Goal: Navigation & Orientation: Find specific page/section

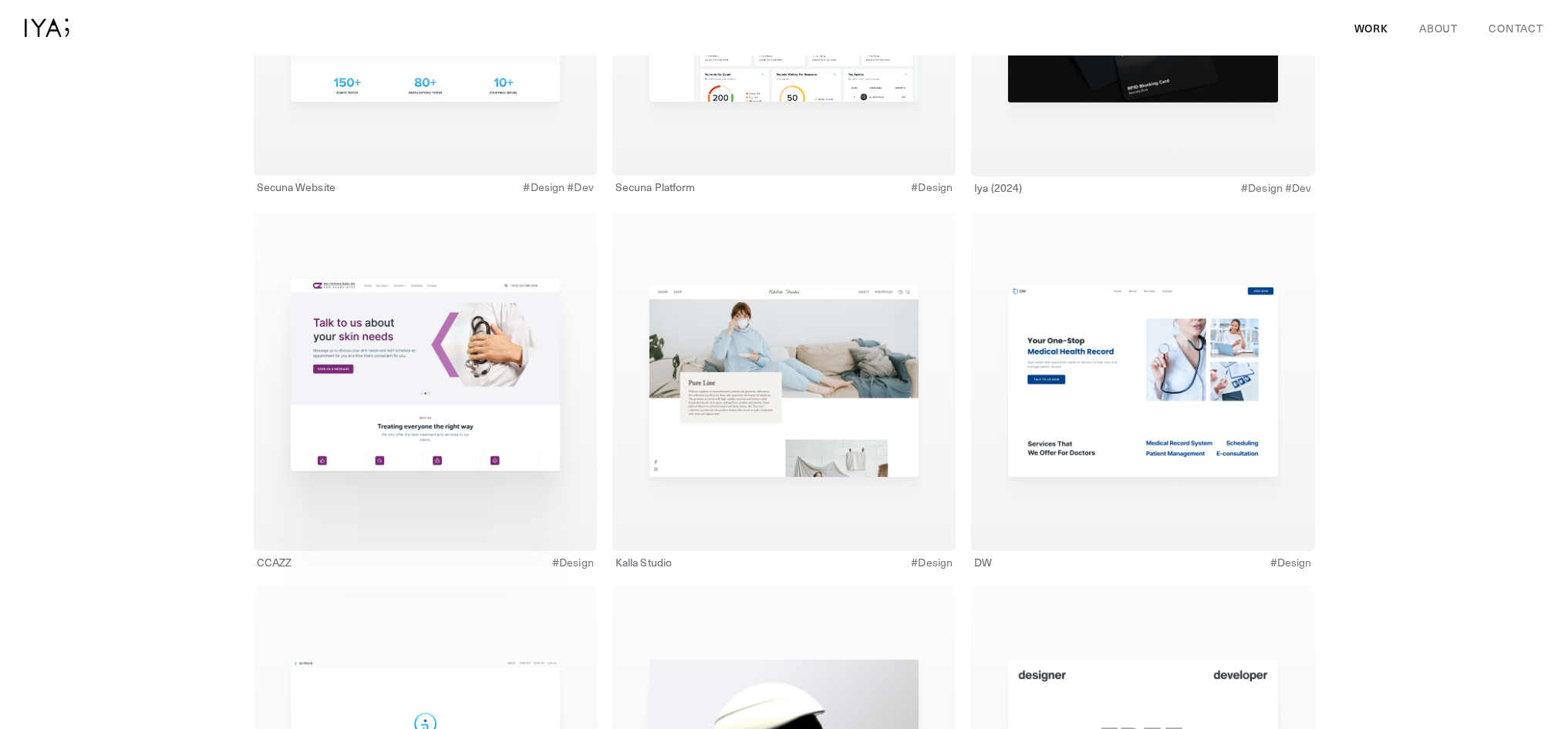
scroll to position [831, 0]
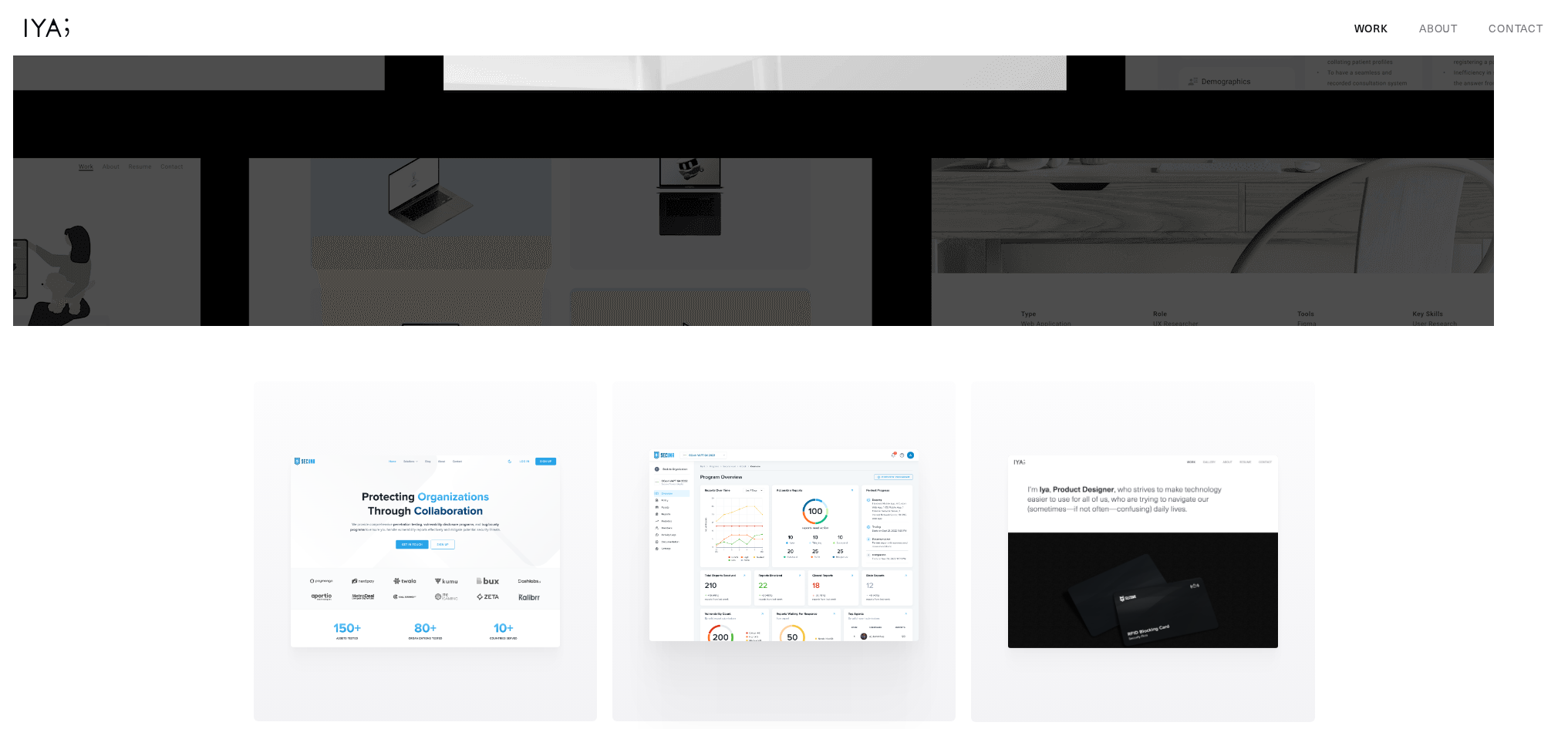
click at [859, 529] on img at bounding box center [784, 545] width 269 height 192
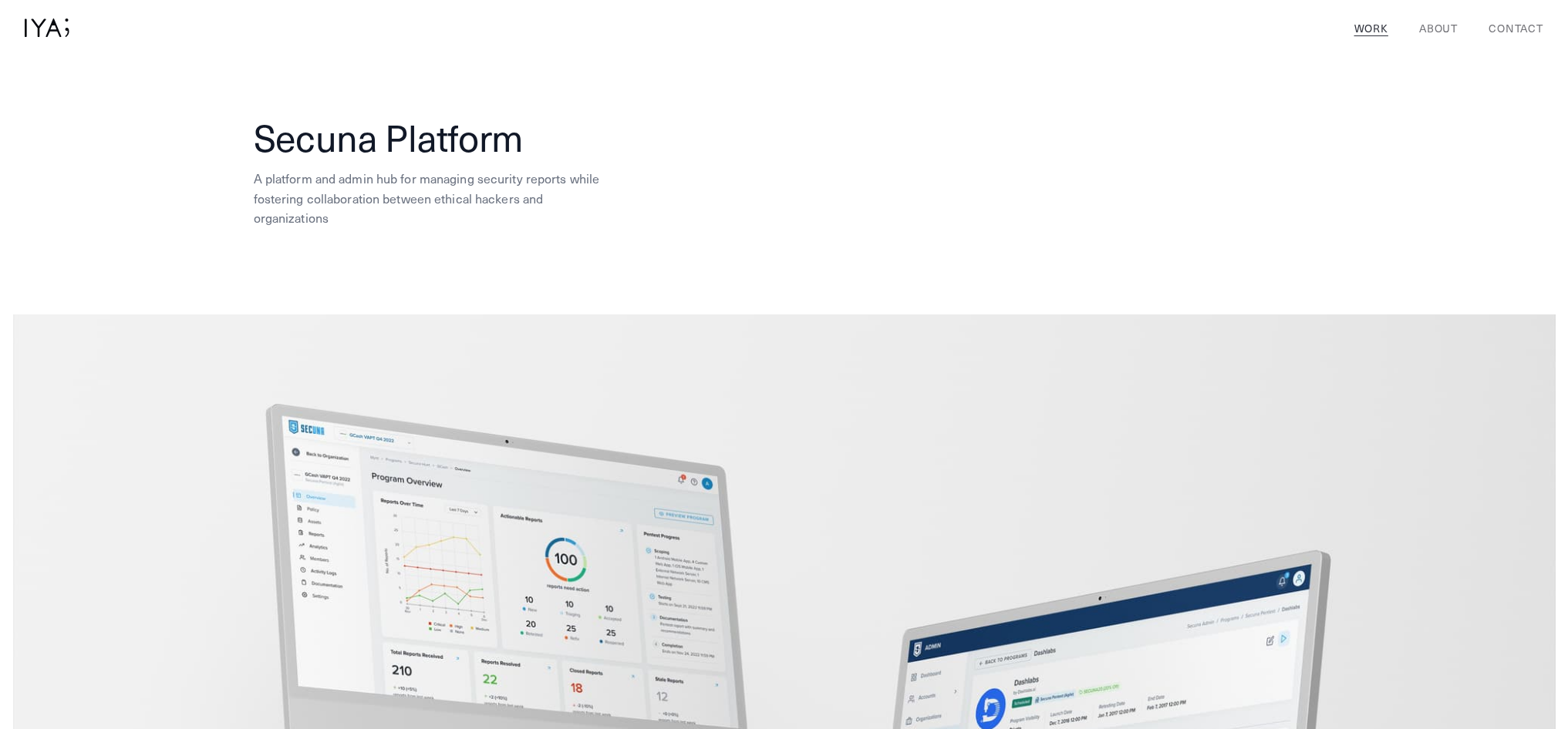
click at [1365, 27] on link "Work" at bounding box center [1367, 28] width 40 height 17
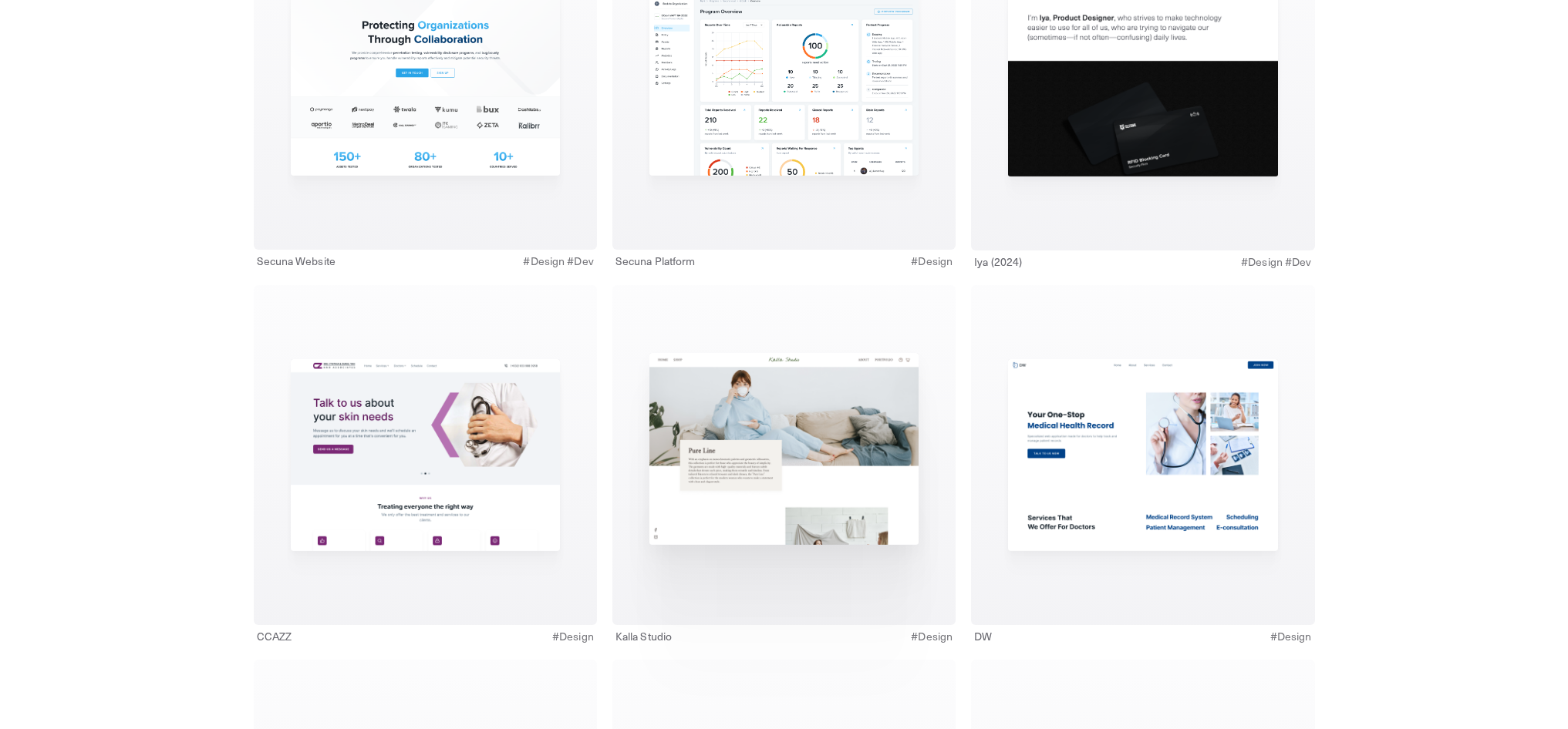
scroll to position [1319, 0]
